Goal: Task Accomplishment & Management: Complete application form

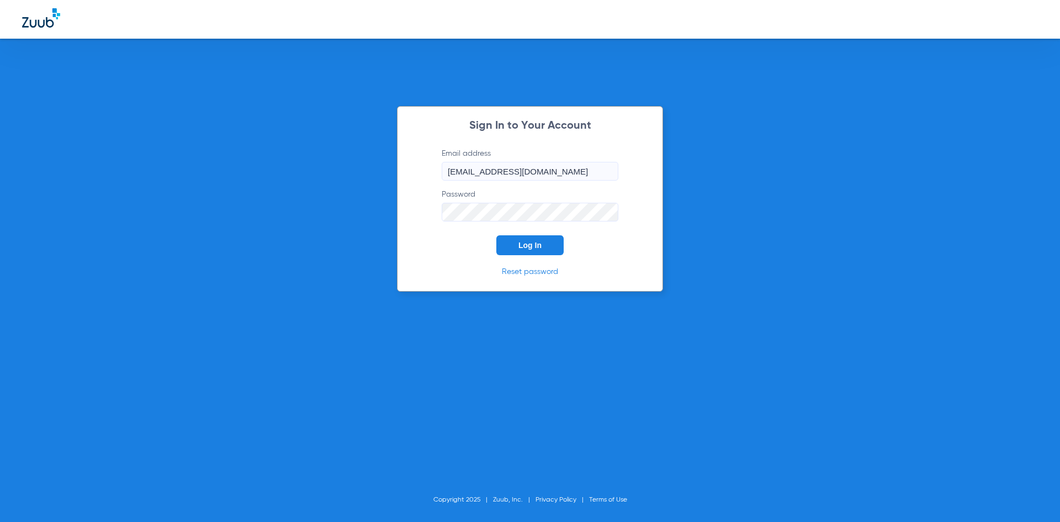
click at [531, 247] on span "Log In" at bounding box center [530, 245] width 23 height 9
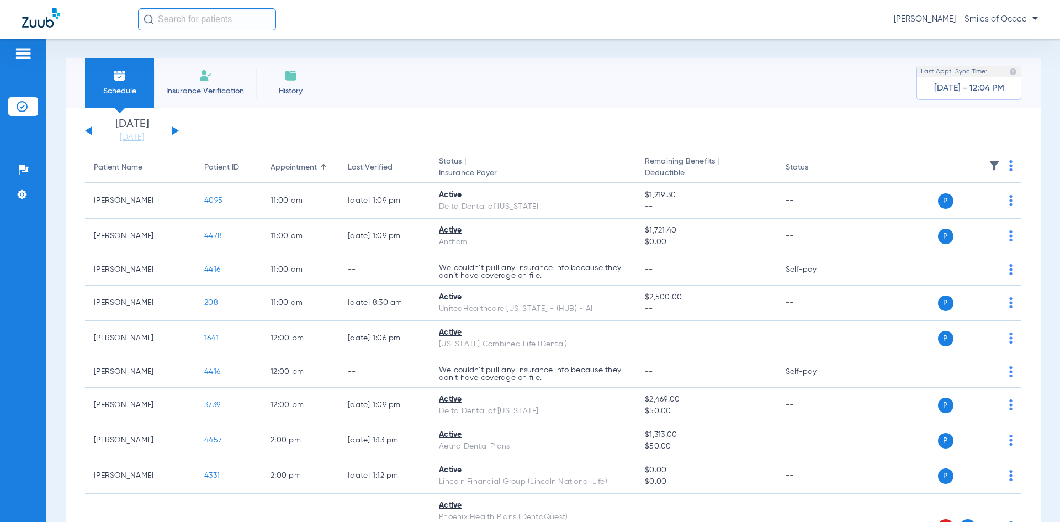
click at [239, 91] on span "Insurance Verification" at bounding box center [205, 91] width 86 height 11
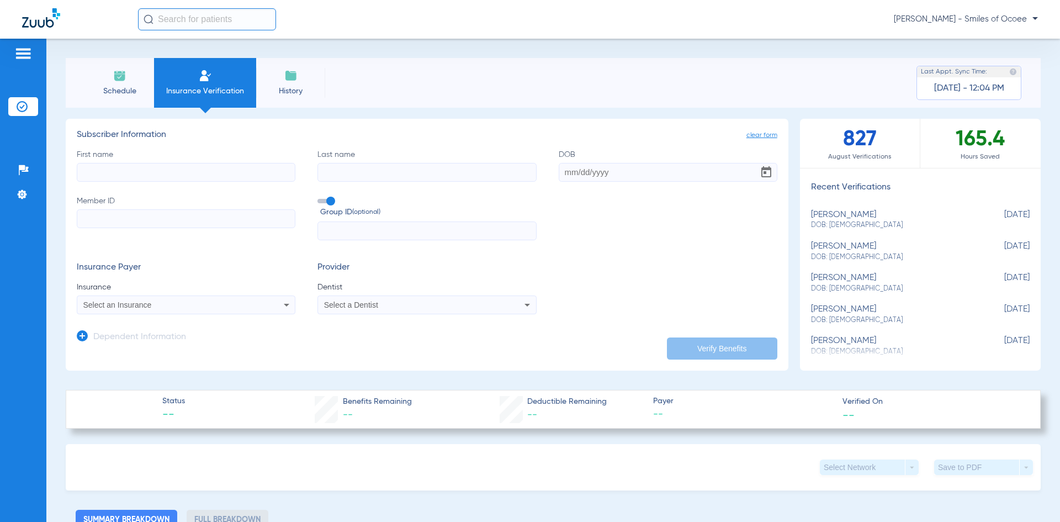
click at [231, 164] on input "First name" at bounding box center [186, 172] width 219 height 19
paste input "[PERSON_NAME]"
drag, startPoint x: 102, startPoint y: 171, endPoint x: 163, endPoint y: 171, distance: 61.9
click at [163, 171] on input "[PERSON_NAME]" at bounding box center [186, 172] width 219 height 19
type input "[PERSON_NAME]"
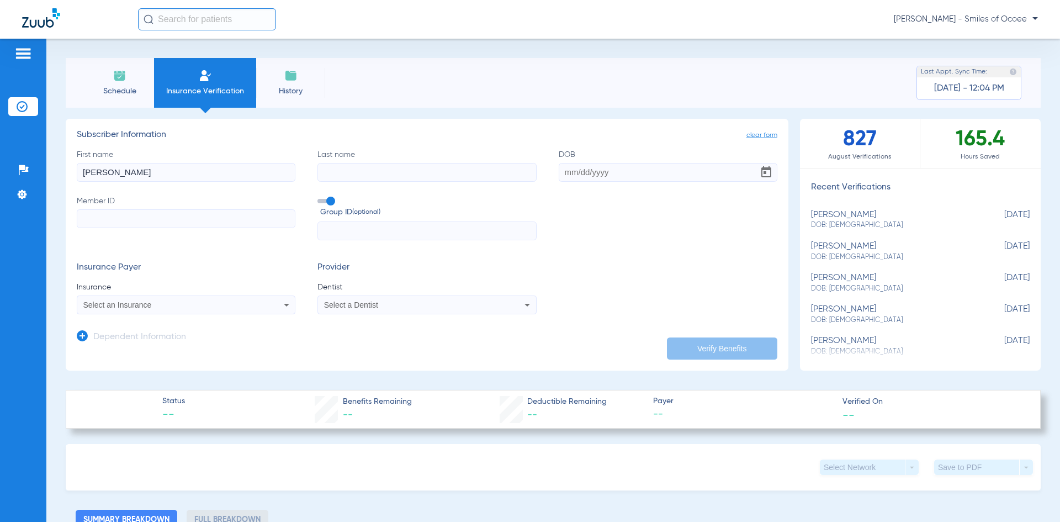
click at [453, 174] on input "Last name" at bounding box center [427, 172] width 219 height 19
paste input "Choc"
type input "Choc"
click at [595, 165] on input "DOB" at bounding box center [668, 172] width 219 height 19
paste input "[DATE]"
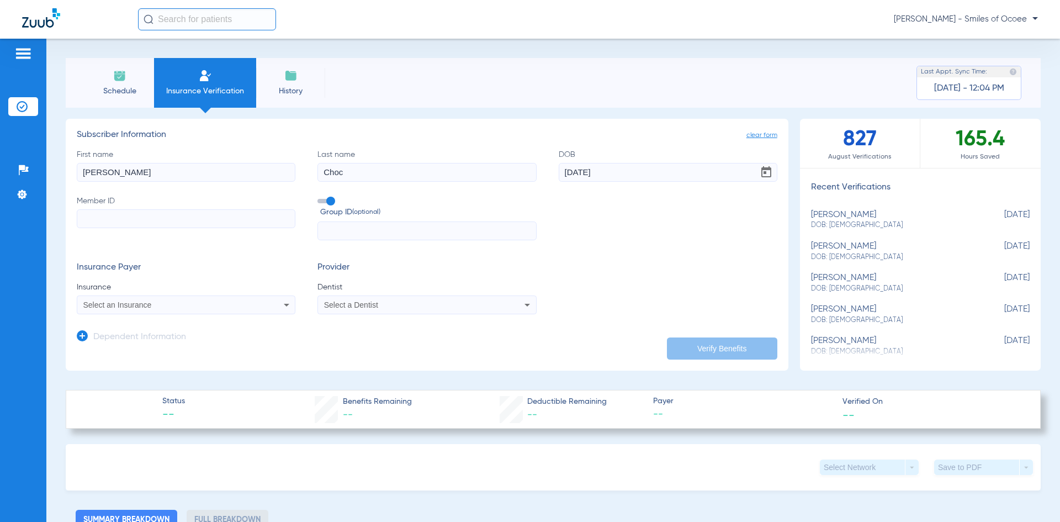
type input "[DATE]"
click at [213, 224] on input "Member ID" at bounding box center [186, 218] width 219 height 19
paste input "450337717"
type input "450337717"
click at [186, 307] on div "Select an Insurance" at bounding box center [165, 305] width 165 height 8
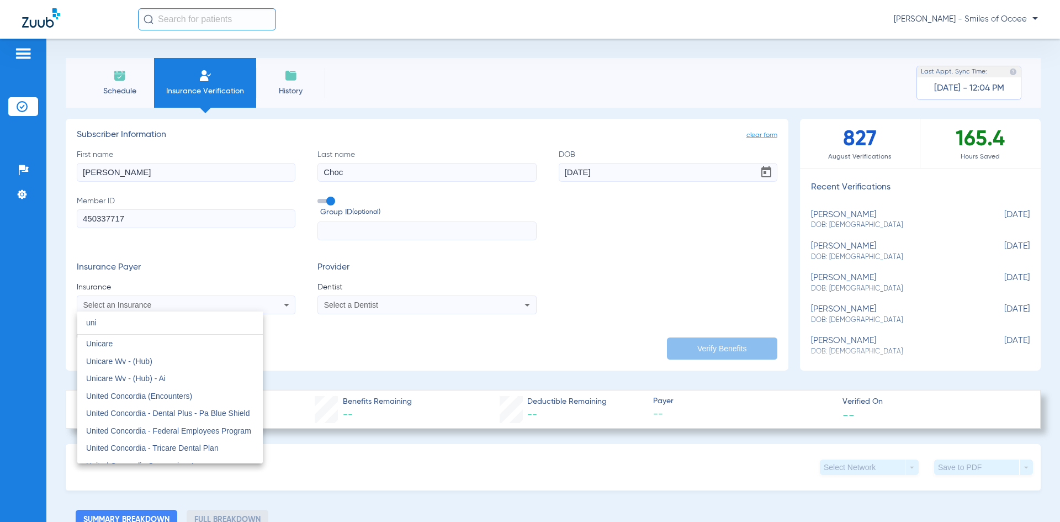
type input "uni"
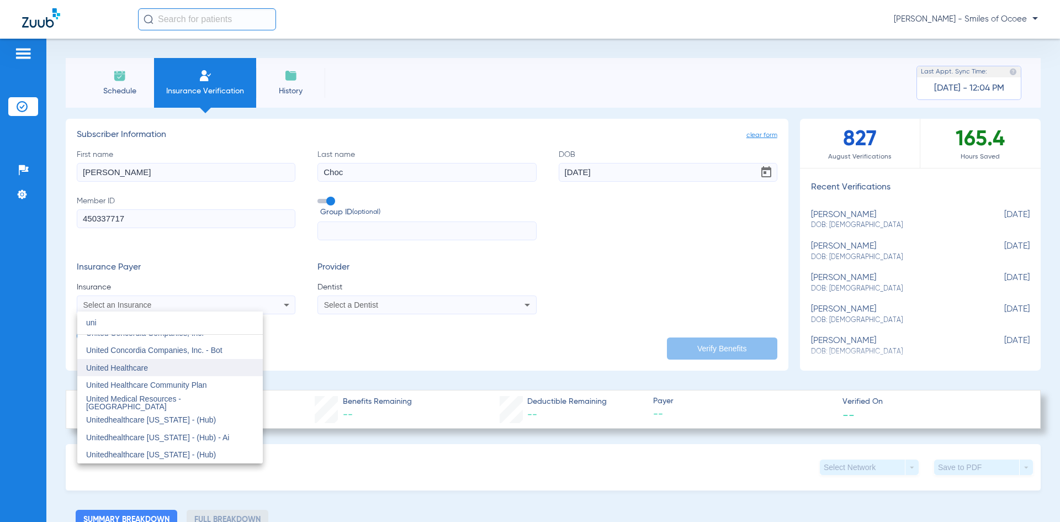
click at [145, 369] on span "United Healthcare" at bounding box center [117, 367] width 62 height 9
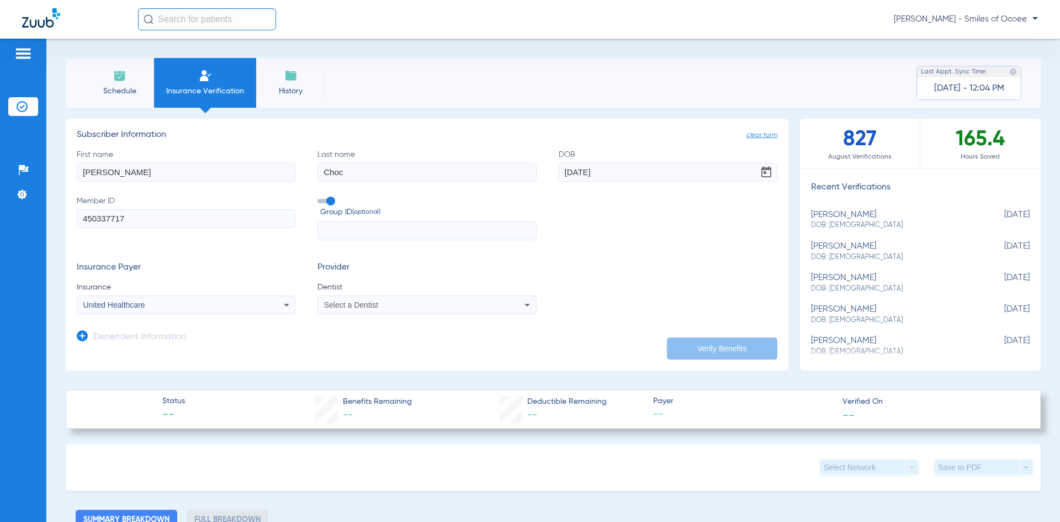
click at [372, 305] on span "Select a Dentist" at bounding box center [351, 304] width 54 height 9
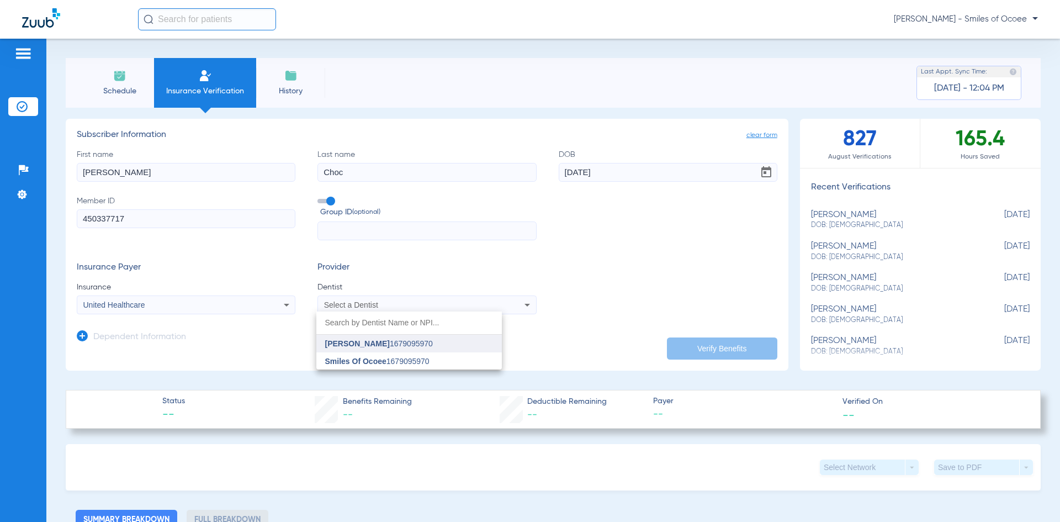
click at [383, 342] on span "[PERSON_NAME]" at bounding box center [357, 343] width 65 height 9
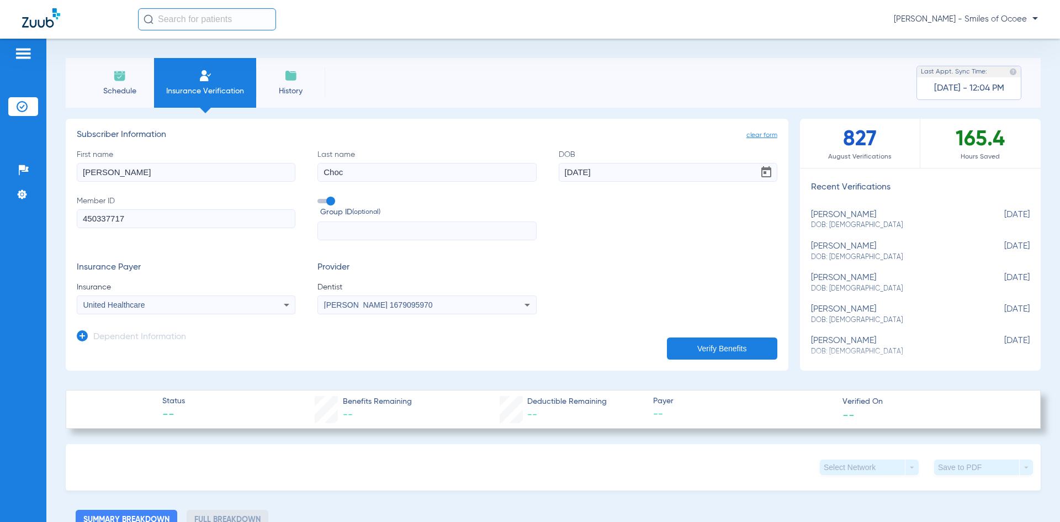
click at [667, 347] on button "Verify Benefits" at bounding box center [722, 348] width 110 height 22
type input "[PERSON_NAME]"
type input "Choc"
